Goal: Transaction & Acquisition: Register for event/course

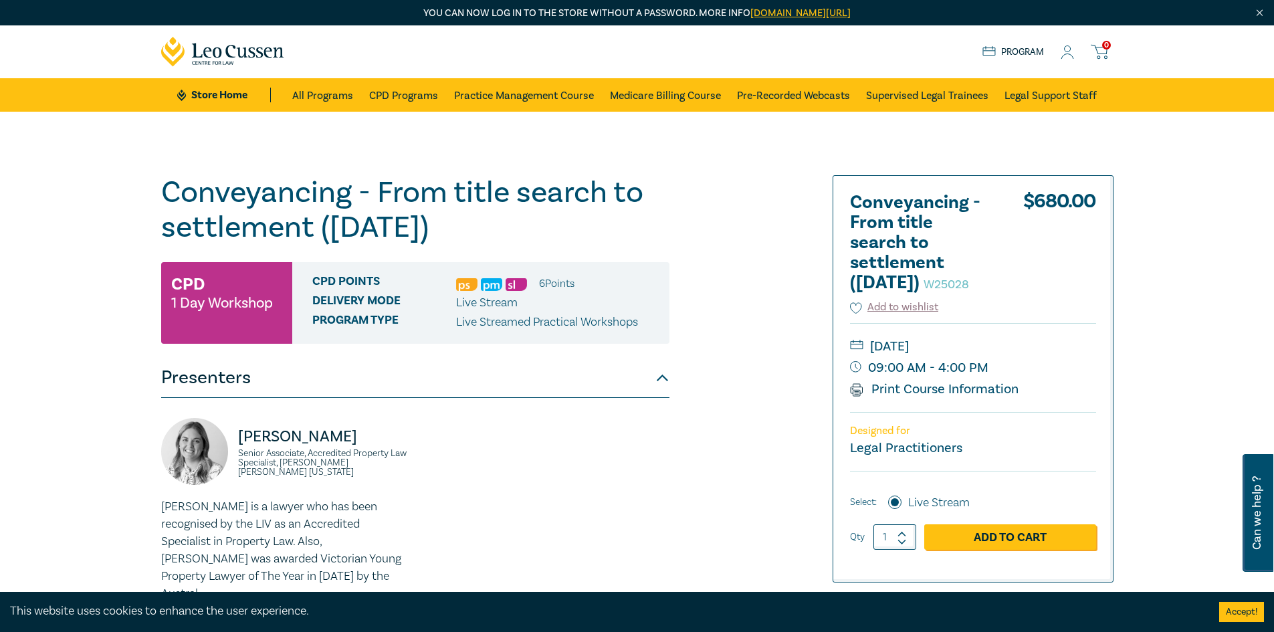
click at [1065, 51] on icon at bounding box center [1067, 52] width 13 height 14
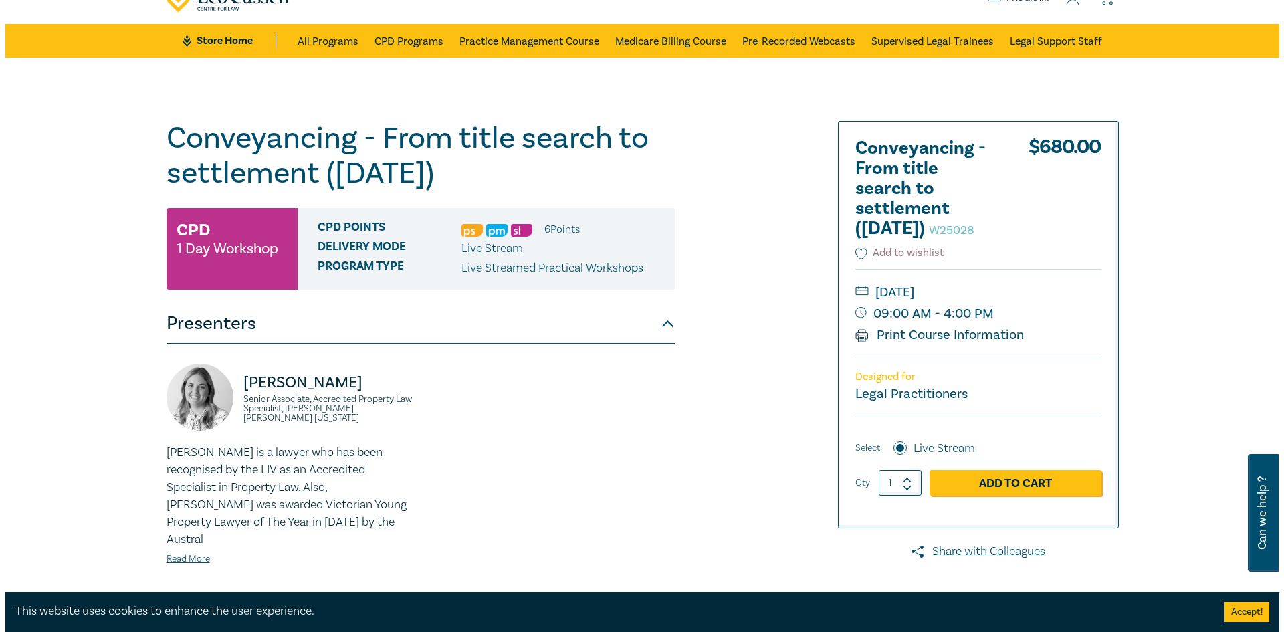
scroll to position [134, 0]
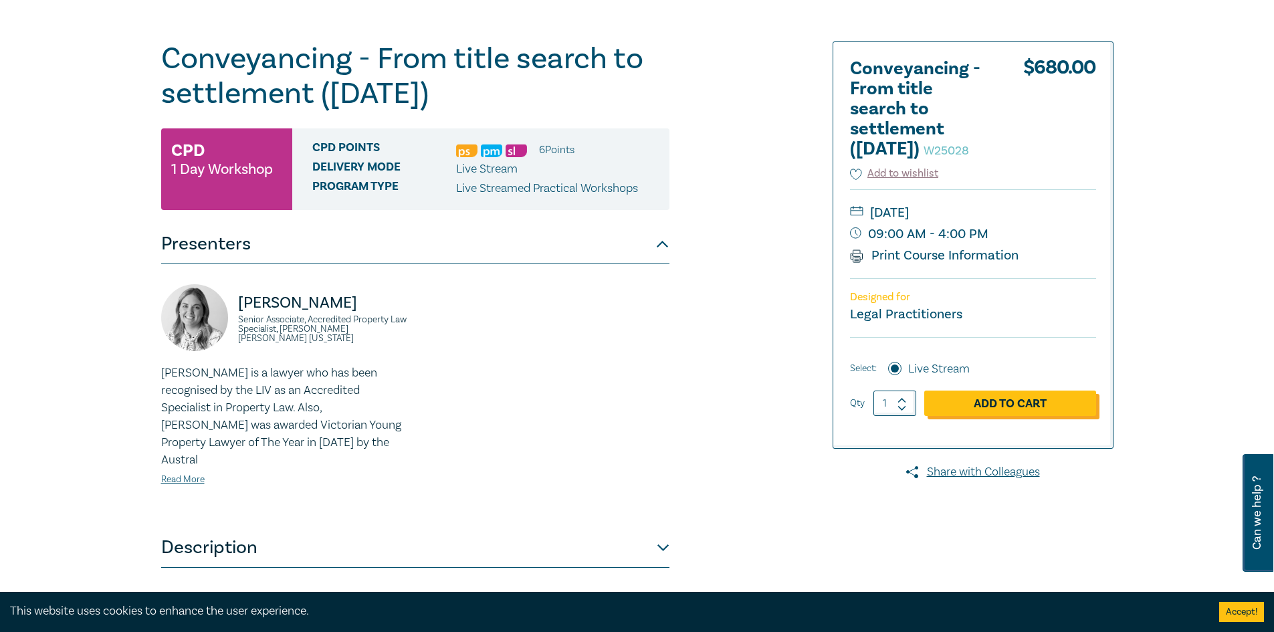
click at [973, 416] on link "Add to Cart" at bounding box center [1010, 403] width 172 height 25
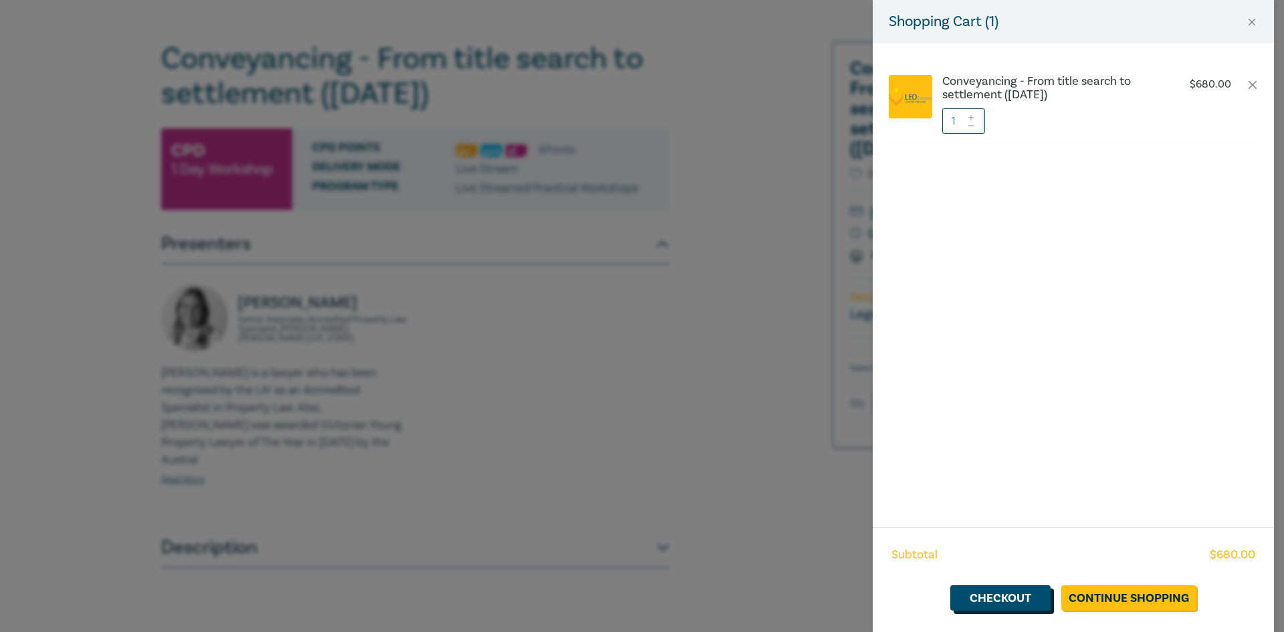
click at [1007, 599] on link "Checkout" at bounding box center [1000, 597] width 100 height 25
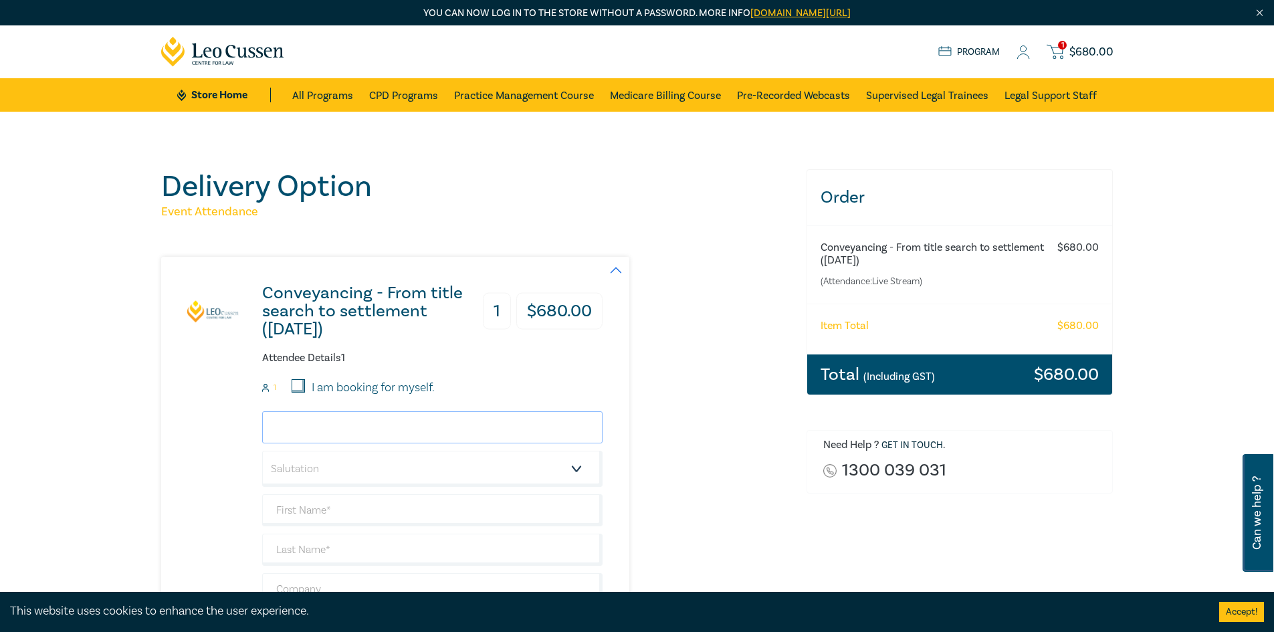
click at [366, 423] on input "email" at bounding box center [432, 427] width 340 height 32
type input "leigh.nikolakis@aandi.com.au"
select select "Mr."
type input "Leigh"
type input "Nikolakis"
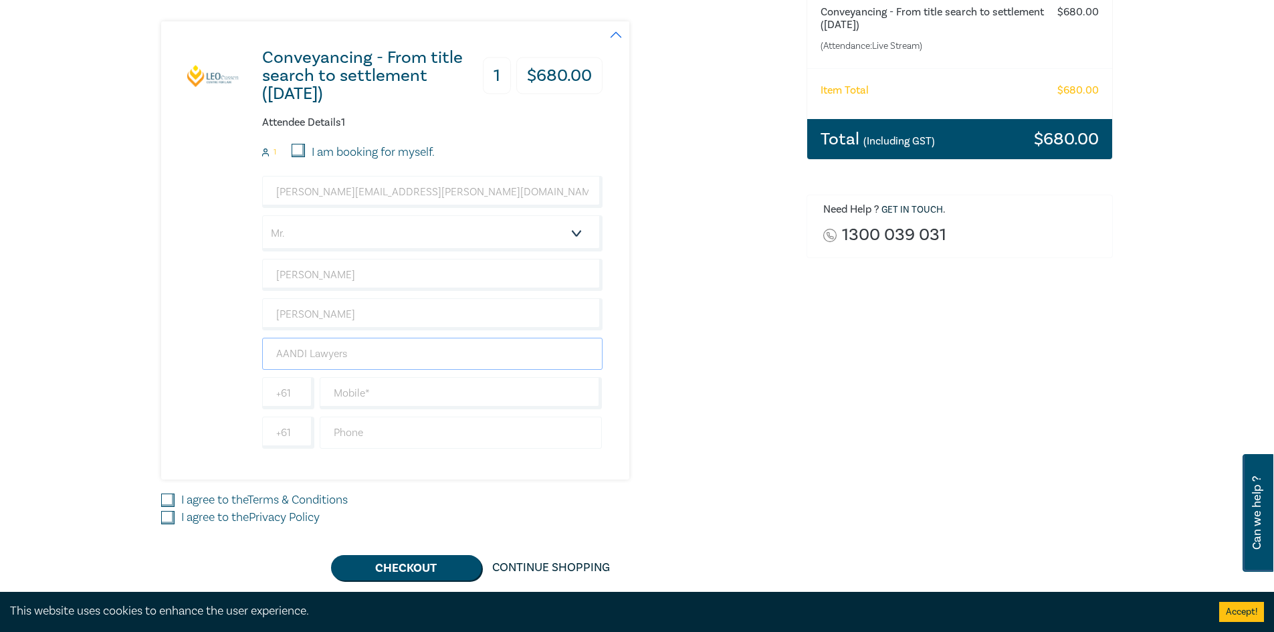
scroll to position [268, 0]
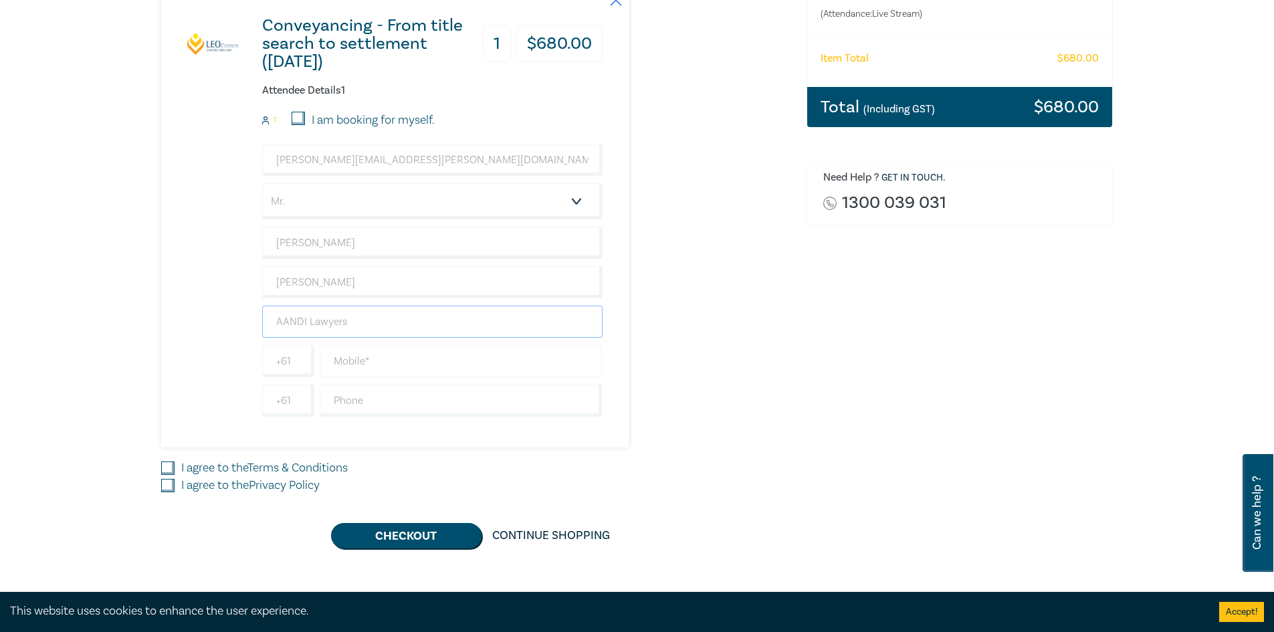
type input "AANDI Lawyers"
click at [379, 352] on input "text" at bounding box center [461, 361] width 283 height 32
type input "459108395"
click at [166, 467] on input "I agree to the Terms & Conditions" at bounding box center [167, 467] width 13 height 13
checkbox input "true"
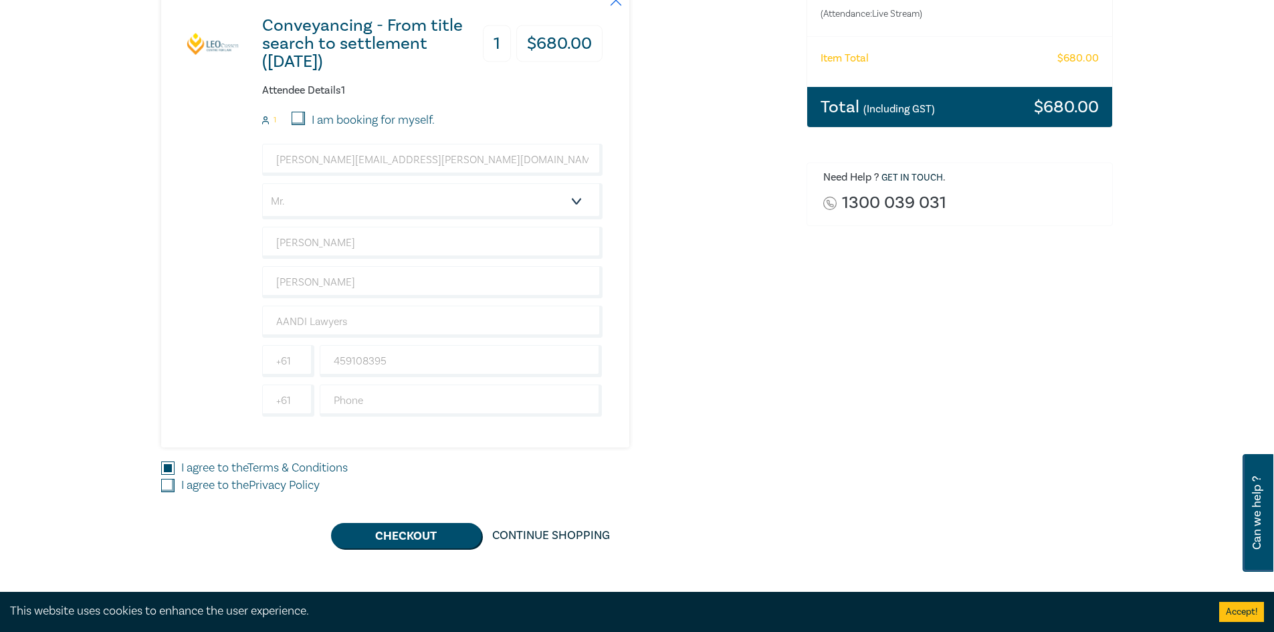
click at [167, 486] on input "I agree to the Privacy Policy" at bounding box center [167, 485] width 13 height 13
checkbox input "true"
click at [380, 540] on button "Checkout" at bounding box center [406, 535] width 150 height 25
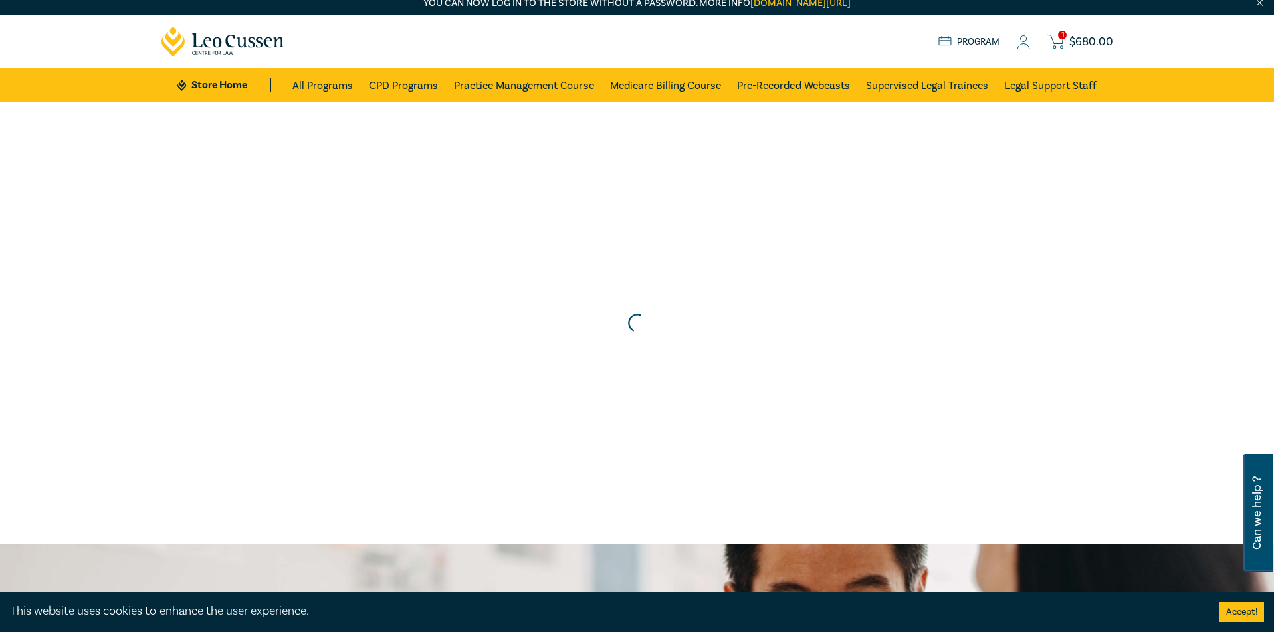
scroll to position [0, 0]
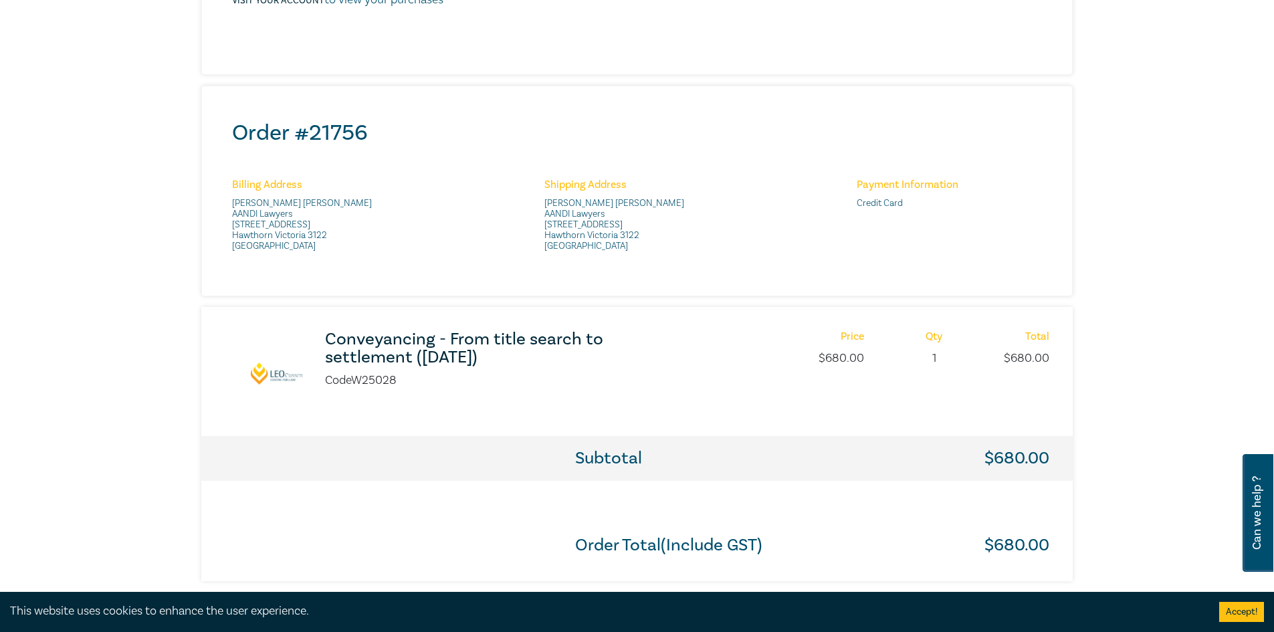
scroll to position [468, 0]
